Goal: Register for event/course

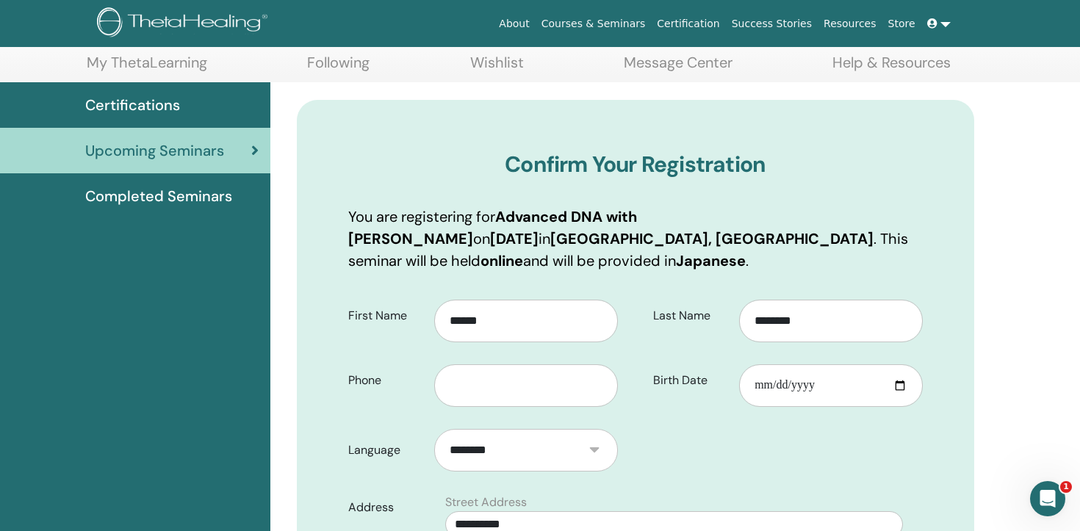
click at [517, 354] on div at bounding box center [531, 380] width 195 height 53
click at [514, 364] on input "text" at bounding box center [526, 385] width 184 height 43
type input "**********"
click at [761, 369] on input "Birth Date" at bounding box center [831, 385] width 184 height 43
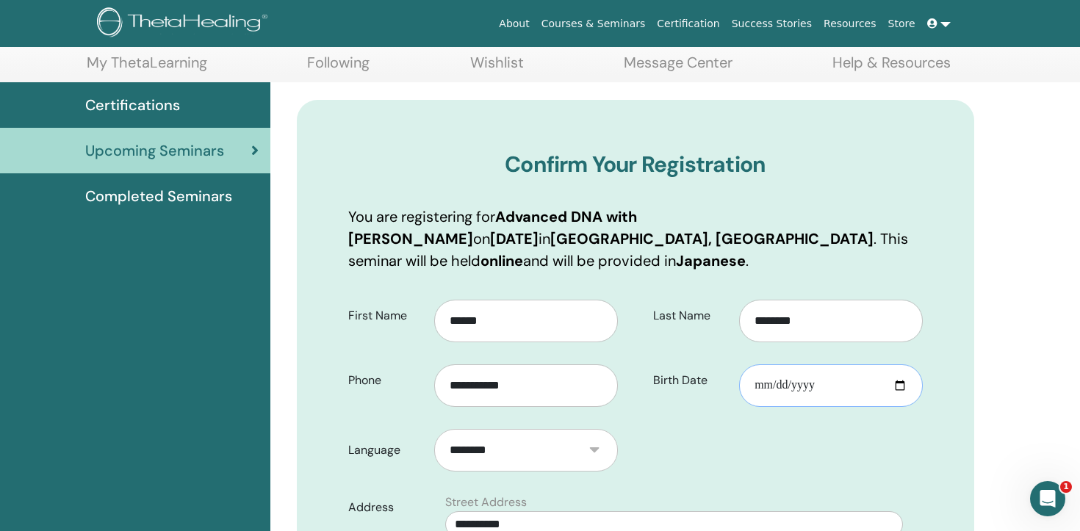
click at [778, 367] on input "Birth Date" at bounding box center [831, 385] width 184 height 43
click at [761, 366] on input "Birth Date" at bounding box center [831, 385] width 184 height 43
click at [780, 364] on input "Birth Date" at bounding box center [831, 385] width 184 height 43
click at [787, 364] on input "Birth Date" at bounding box center [831, 385] width 184 height 43
type input "**********"
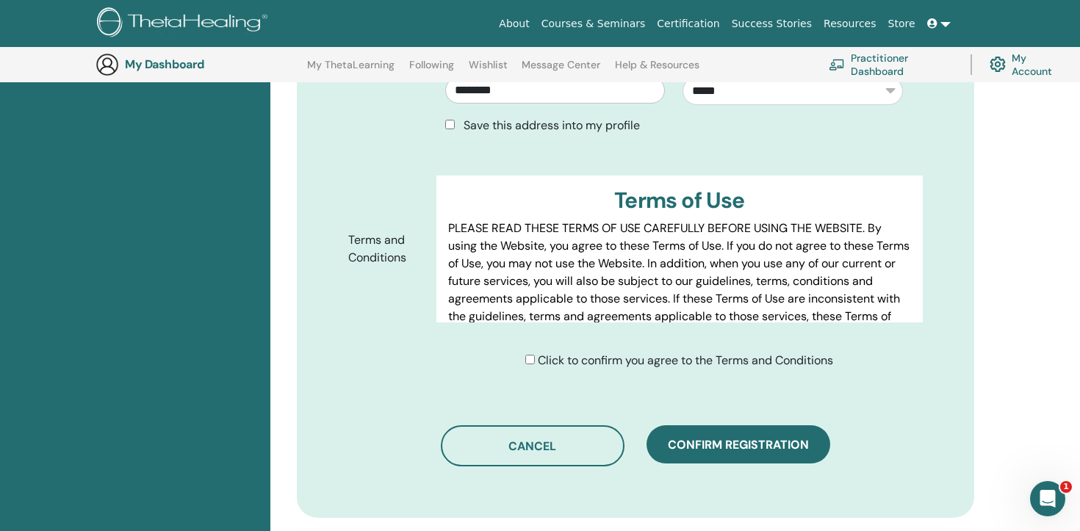
scroll to position [635, 0]
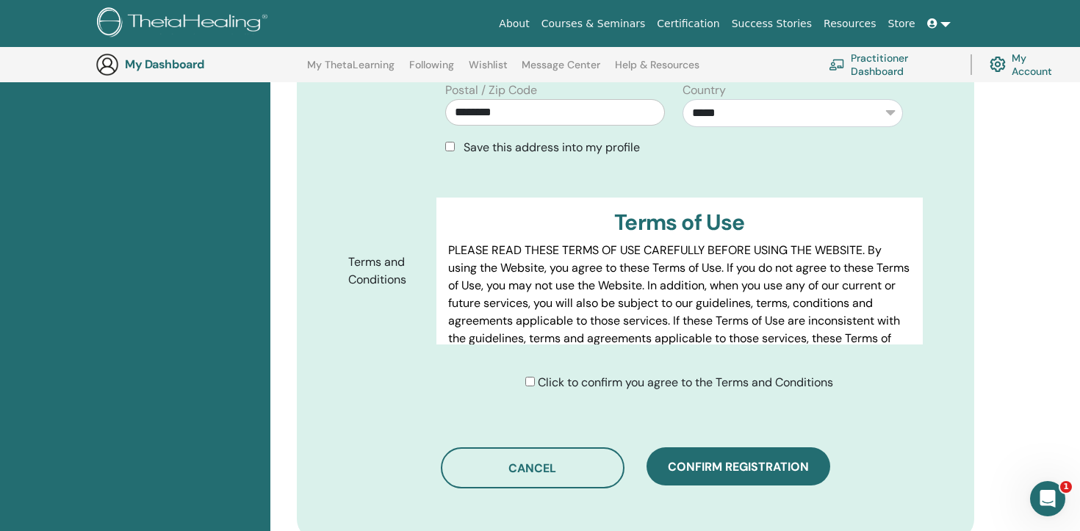
click at [622, 375] on span "Click to confirm you agree to the Terms and Conditions" at bounding box center [685, 382] width 295 height 15
click at [538, 375] on span "Click to confirm you agree to the Terms and Conditions" at bounding box center [685, 382] width 295 height 15
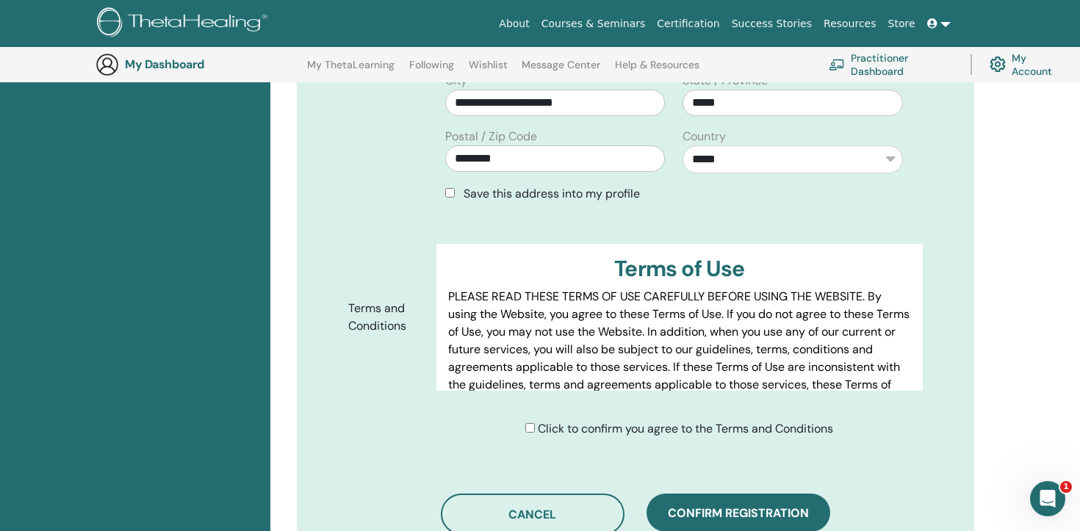
scroll to position [753, 0]
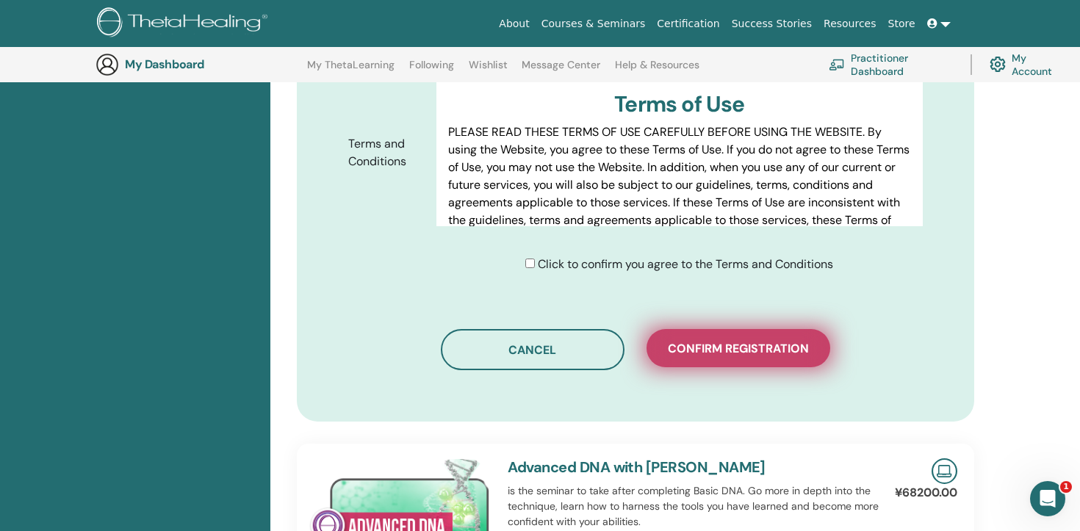
click at [775, 341] on span "Confirm registration" at bounding box center [738, 348] width 141 height 15
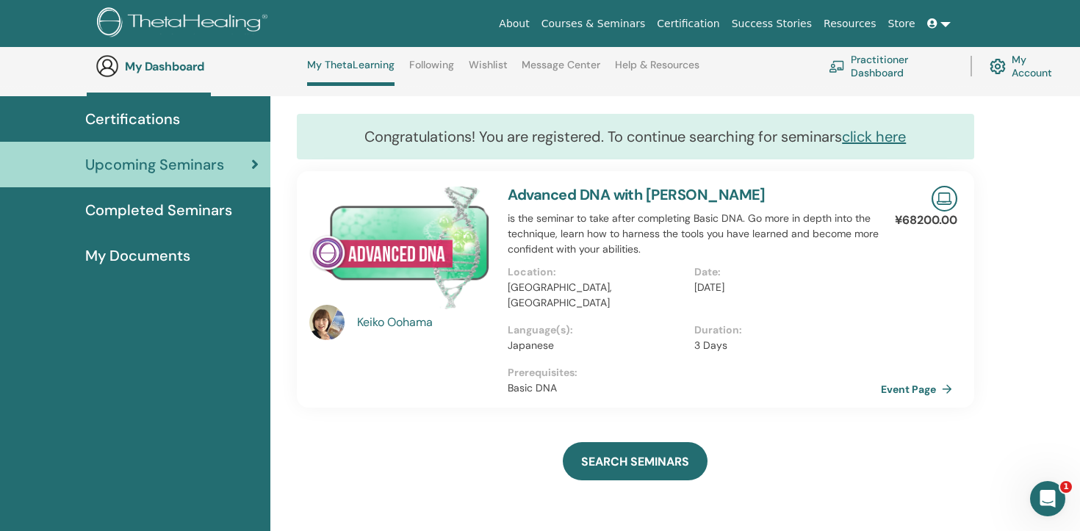
scroll to position [63, 0]
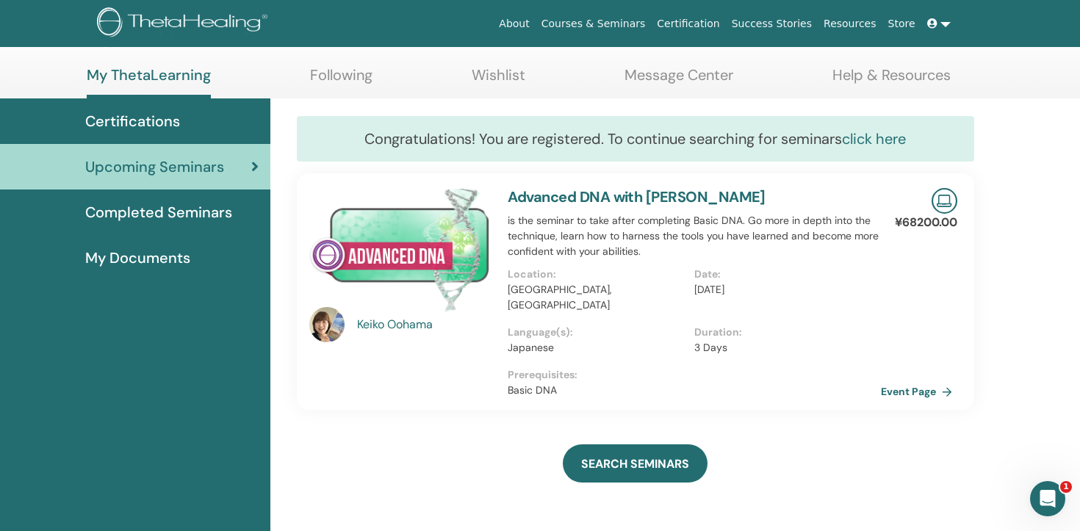
click at [880, 146] on link "click here" at bounding box center [874, 138] width 64 height 19
